Goal: Information Seeking & Learning: Learn about a topic

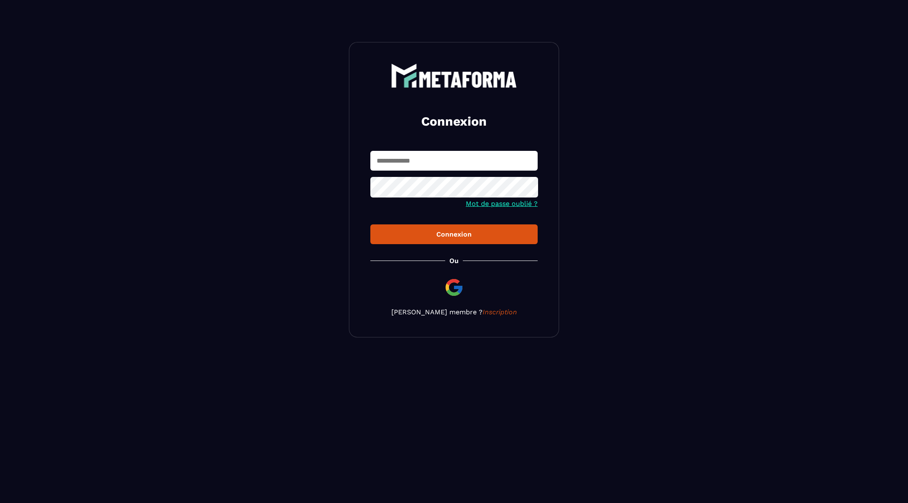
click at [483, 159] on input "text" at bounding box center [453, 161] width 167 height 20
type input "**********"
click at [448, 233] on div "Connexion" at bounding box center [454, 234] width 154 height 8
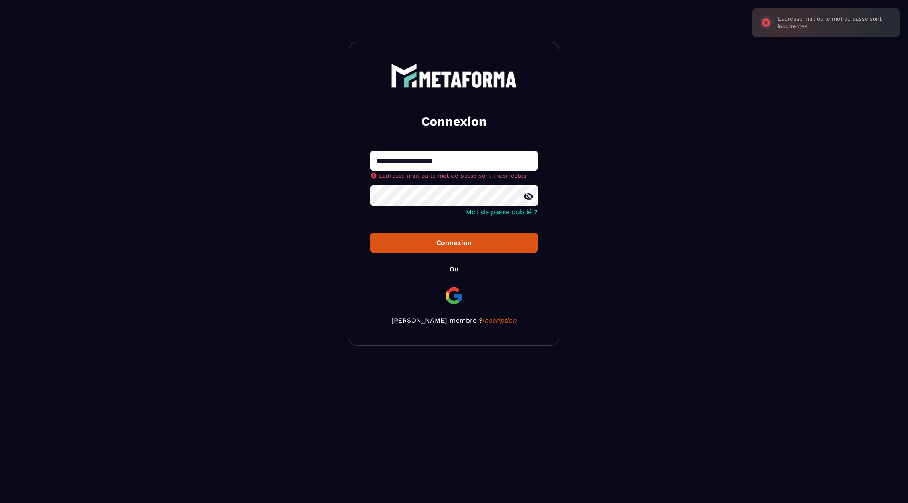
click at [529, 196] on icon at bounding box center [528, 197] width 10 height 10
click at [436, 240] on button "Connexion" at bounding box center [453, 243] width 167 height 20
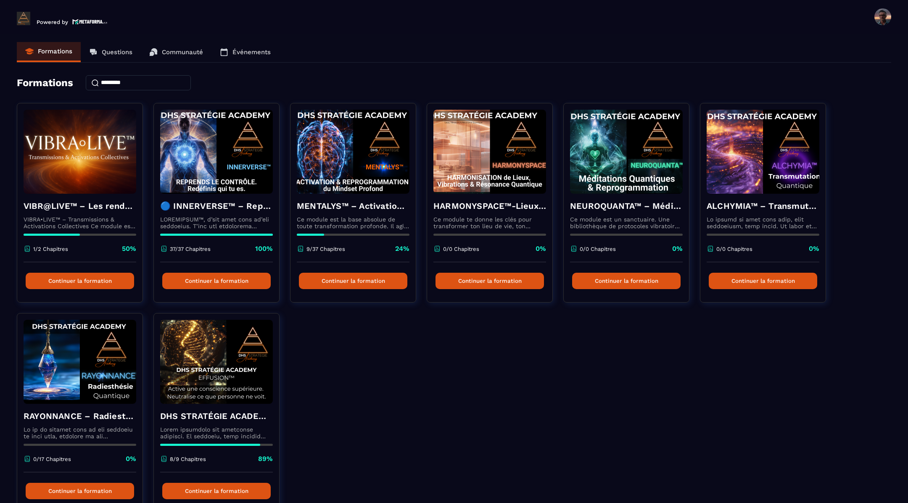
click at [247, 53] on p "Événements" at bounding box center [252, 52] width 38 height 8
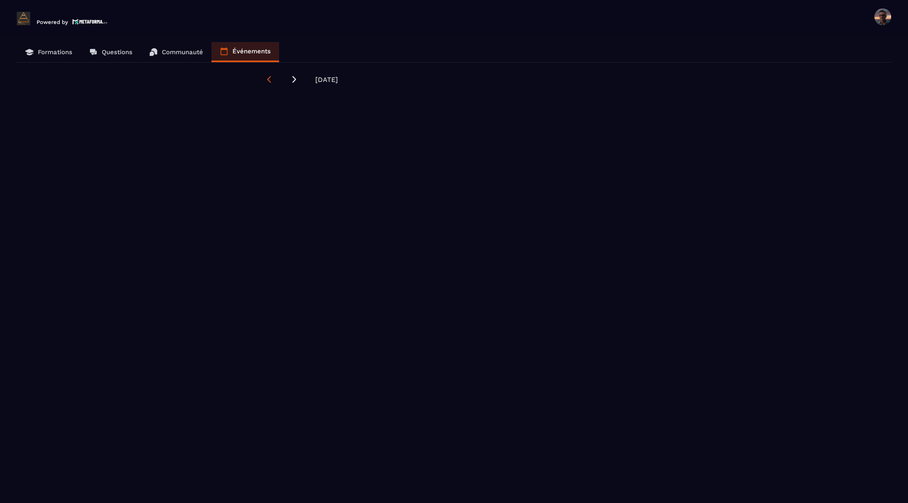
click at [266, 77] on icon at bounding box center [269, 79] width 8 height 8
click at [268, 78] on icon at bounding box center [269, 79] width 4 height 7
click at [293, 79] on icon at bounding box center [294, 79] width 8 height 8
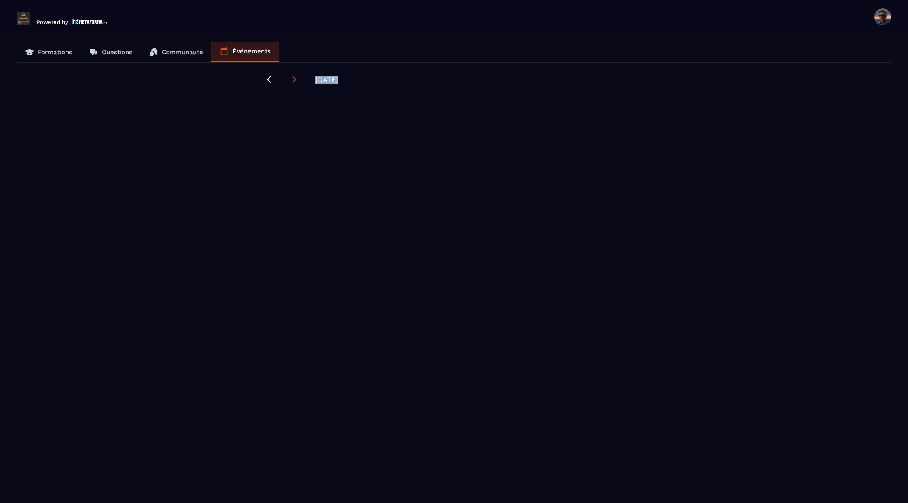
click at [293, 79] on icon at bounding box center [294, 79] width 8 height 8
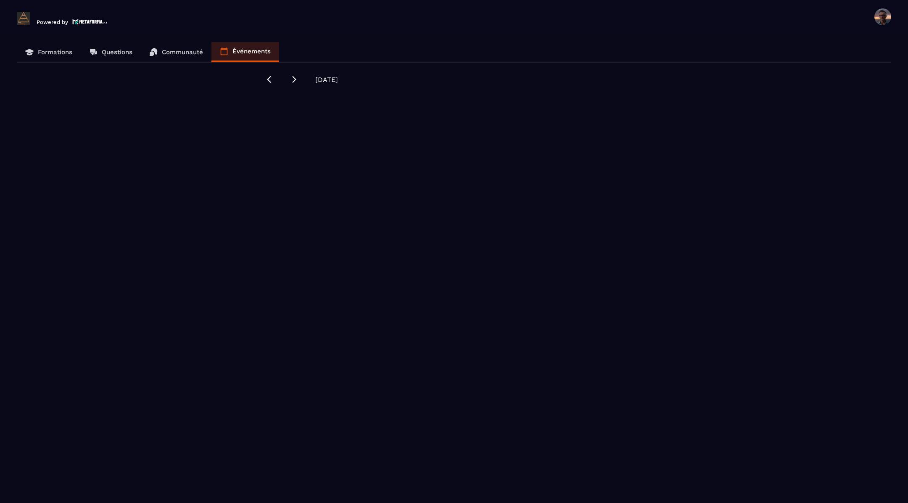
click at [260, 82] on div "Formations Questions Communauté Événements [DATE]" at bounding box center [453, 273] width 891 height 463
click at [270, 80] on icon at bounding box center [269, 79] width 8 height 8
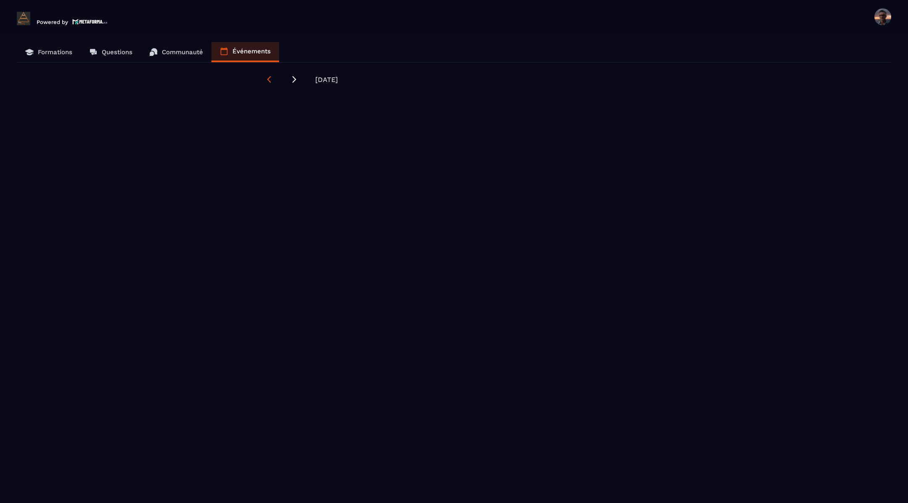
click at [265, 79] on icon at bounding box center [269, 79] width 8 height 8
click at [295, 77] on icon at bounding box center [294, 79] width 8 height 8
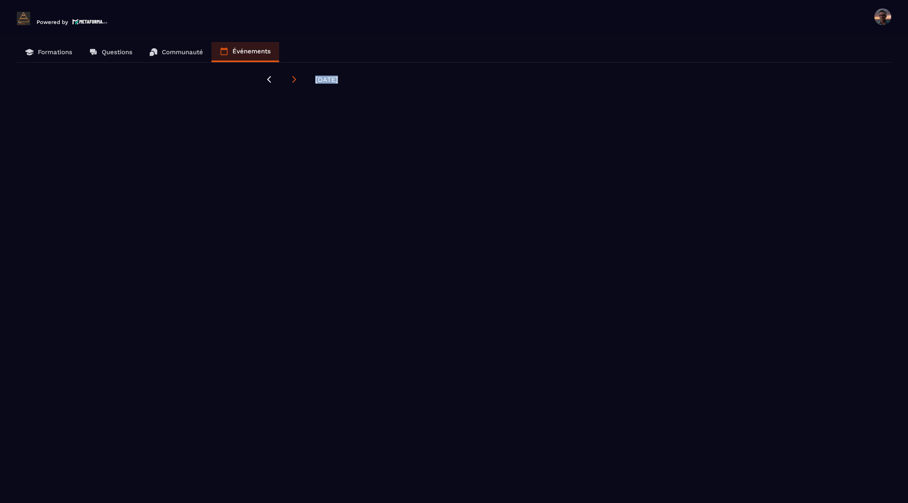
click at [295, 77] on icon at bounding box center [294, 79] width 8 height 8
click at [186, 48] on link "Communauté" at bounding box center [176, 52] width 71 height 20
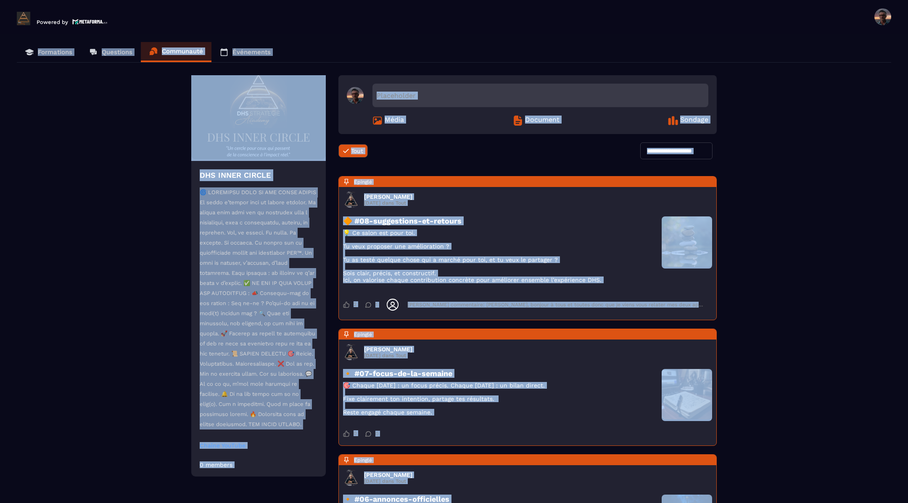
click at [251, 50] on p "Événements" at bounding box center [252, 52] width 38 height 8
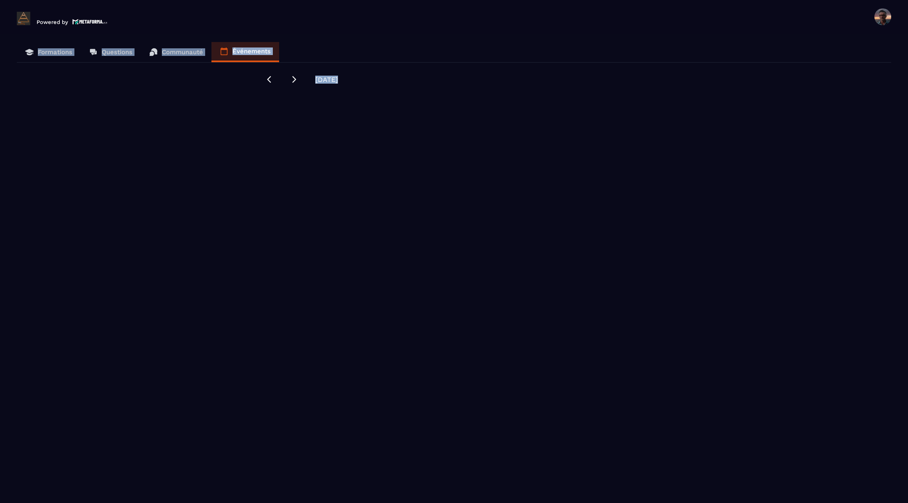
click at [40, 54] on p "Formations" at bounding box center [55, 52] width 34 height 8
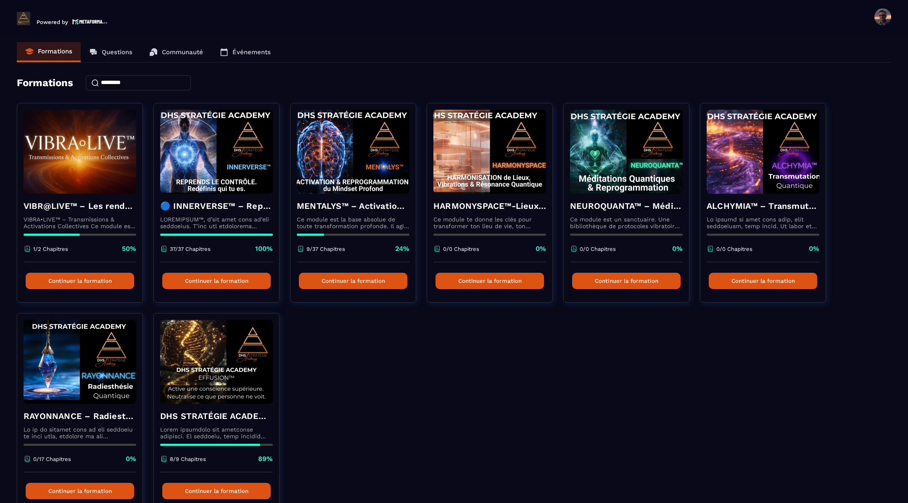
click at [460, 365] on div "VIBR@LIVE™ – Les rendez-vous d’intégration vivante VIBRA•LIVE™ – Transmissions …" at bounding box center [454, 313] width 875 height 420
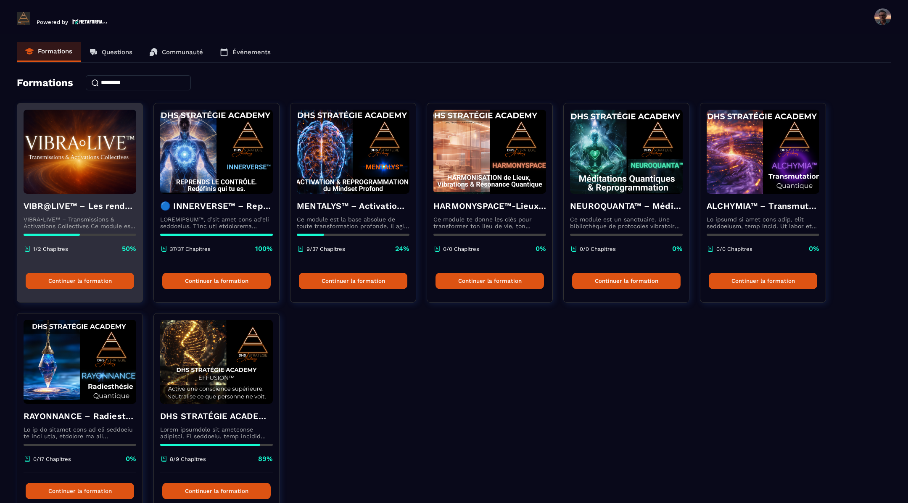
click at [78, 282] on button "Continuer la formation" at bounding box center [80, 281] width 108 height 16
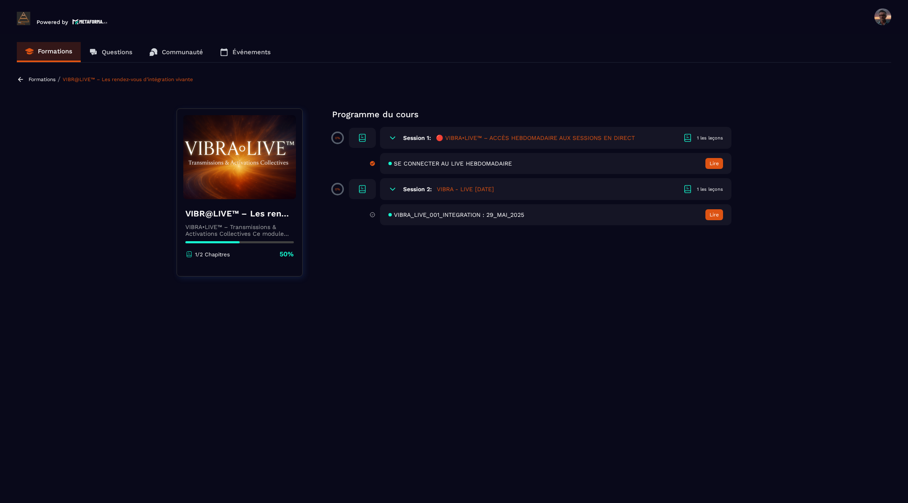
click at [709, 214] on button "Lire" at bounding box center [715, 214] width 18 height 11
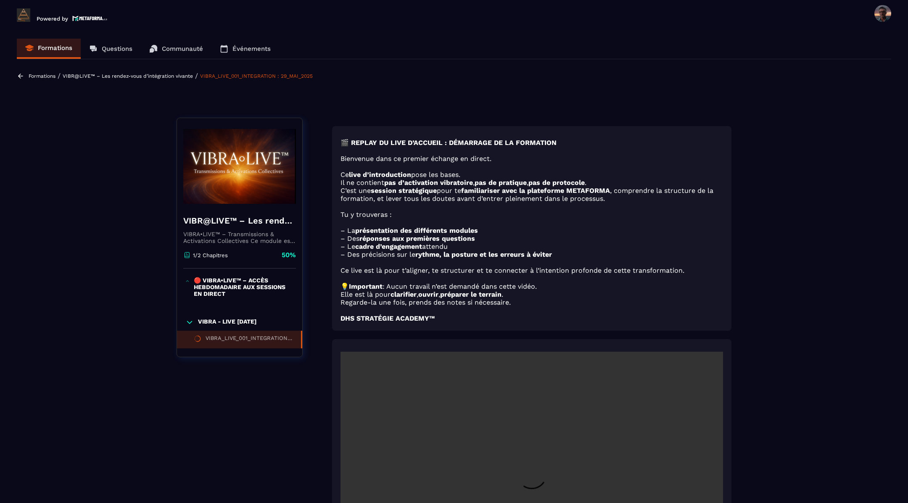
click at [19, 74] on icon at bounding box center [21, 76] width 8 height 8
